Goal: Information Seeking & Learning: Learn about a topic

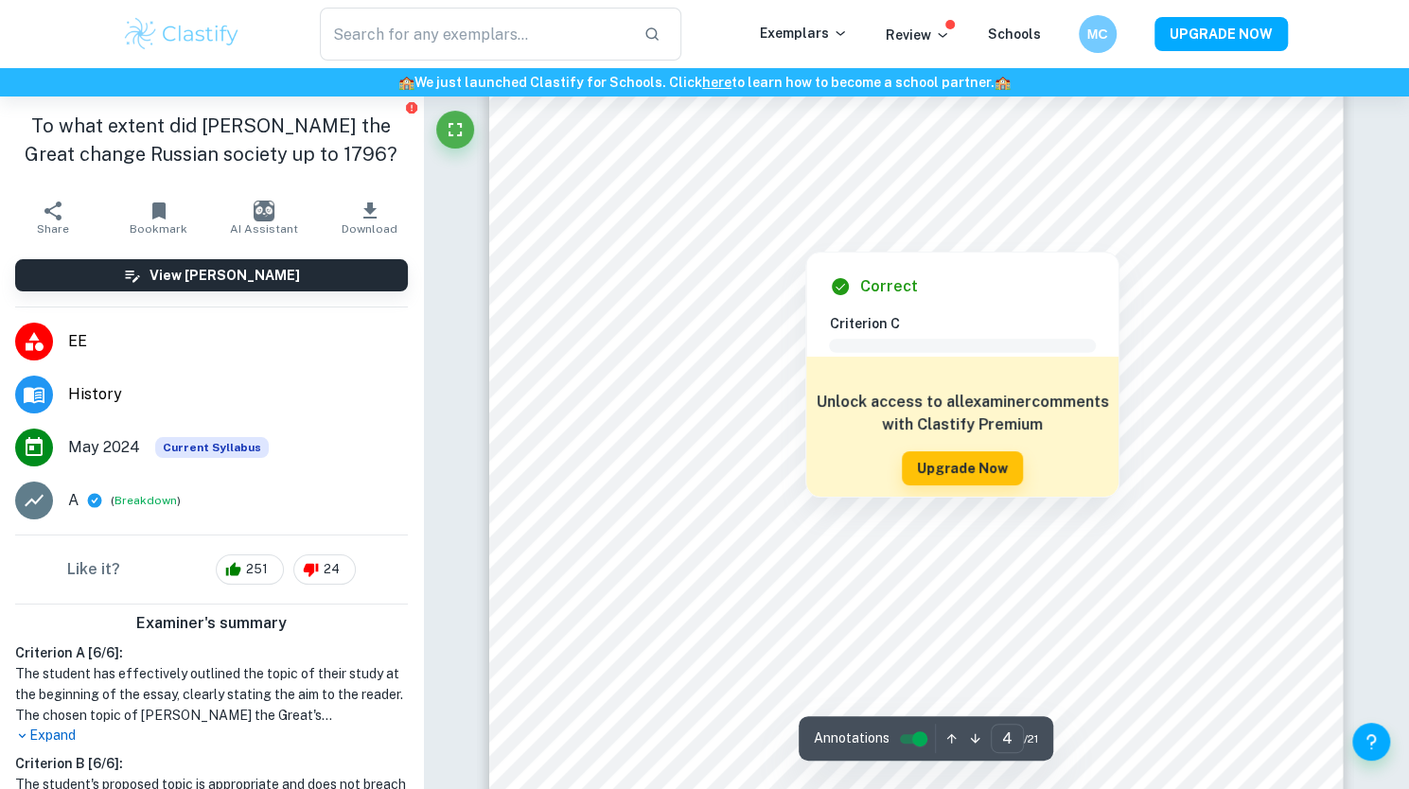
scroll to position [4195, 0]
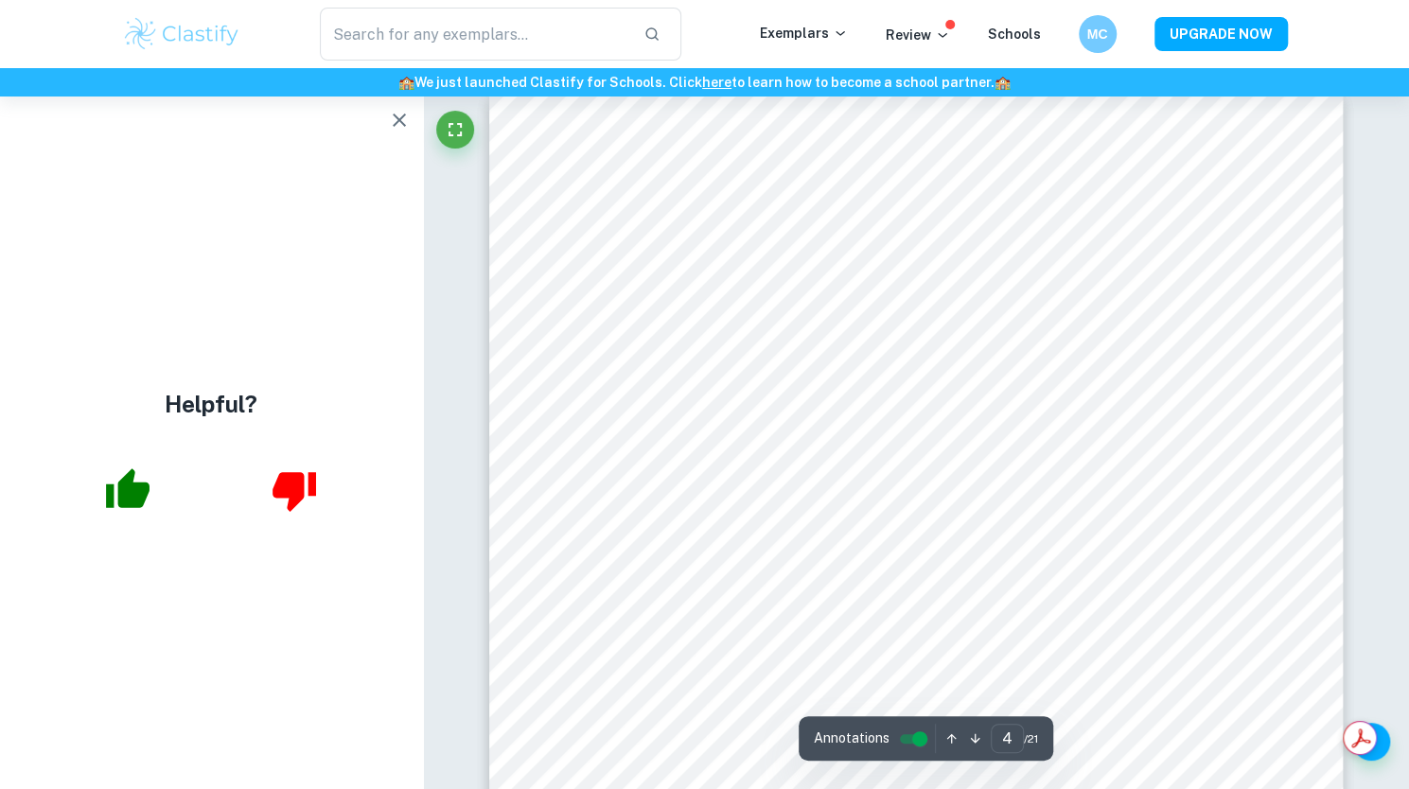
type input "3"
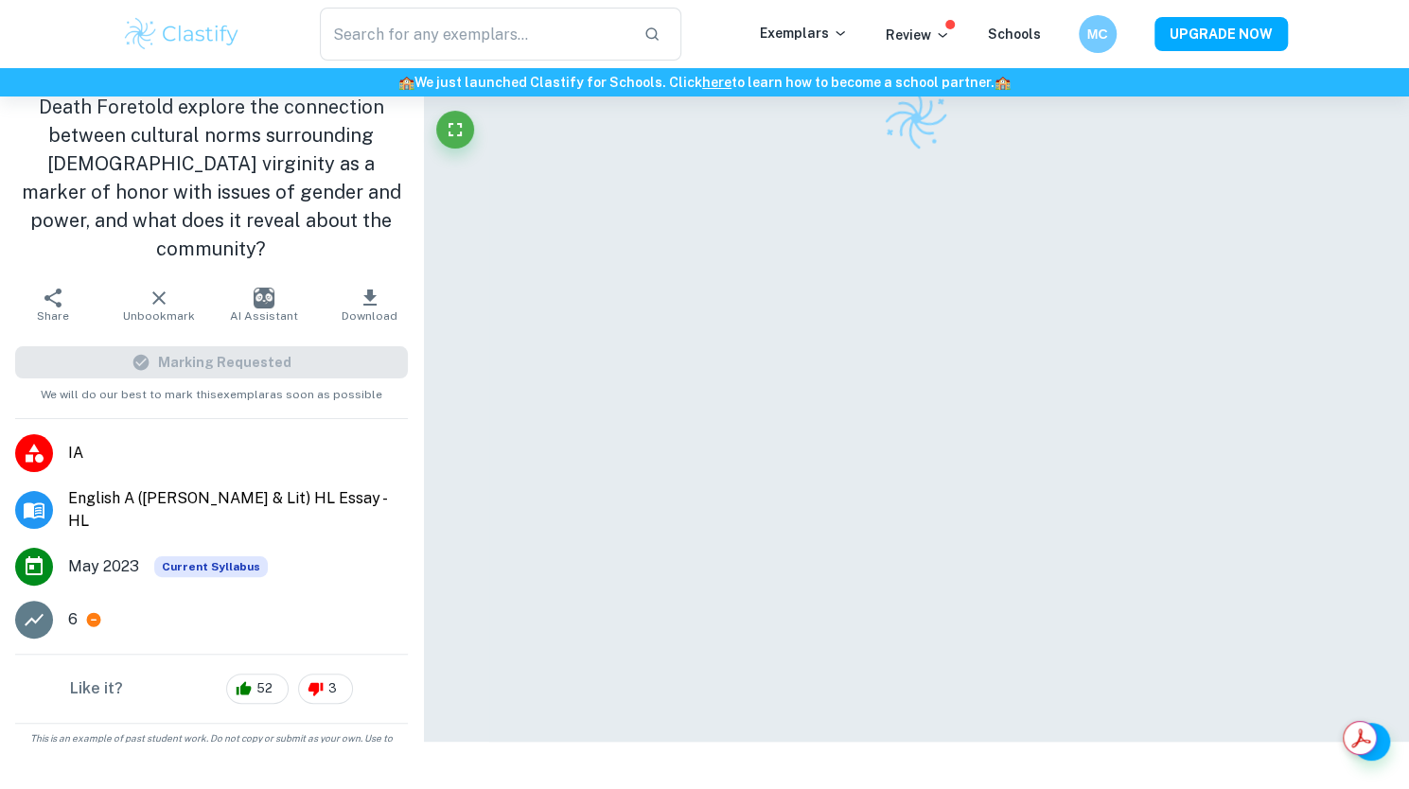
scroll to position [96, 0]
